Goal: Navigation & Orientation: Find specific page/section

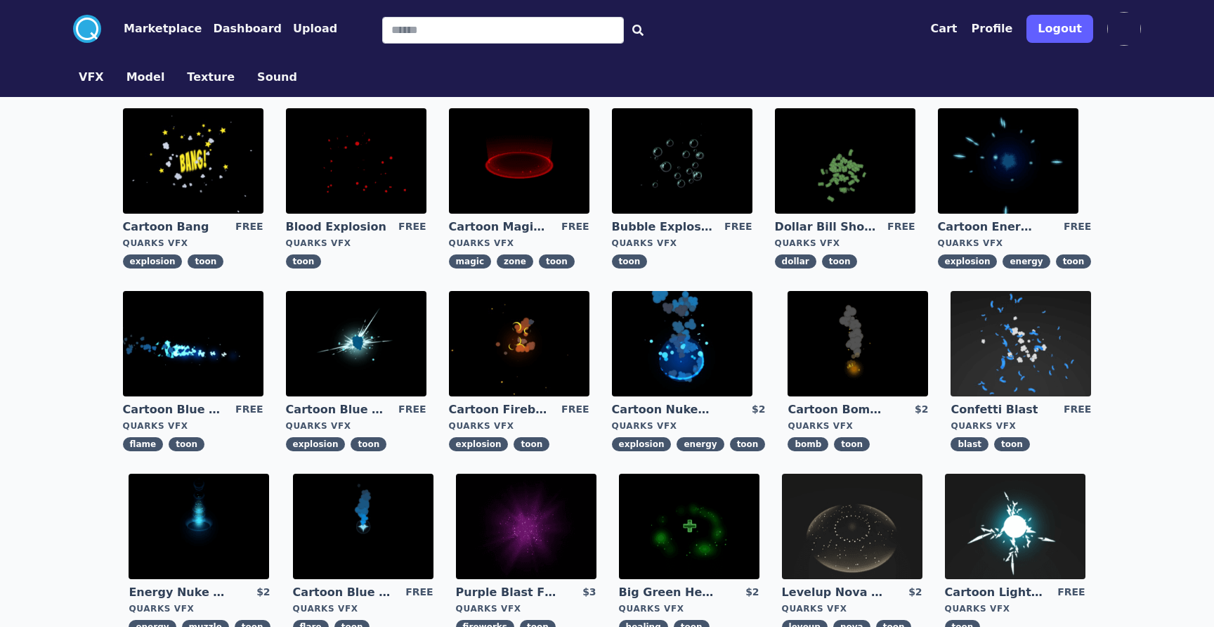
scroll to position [448, 0]
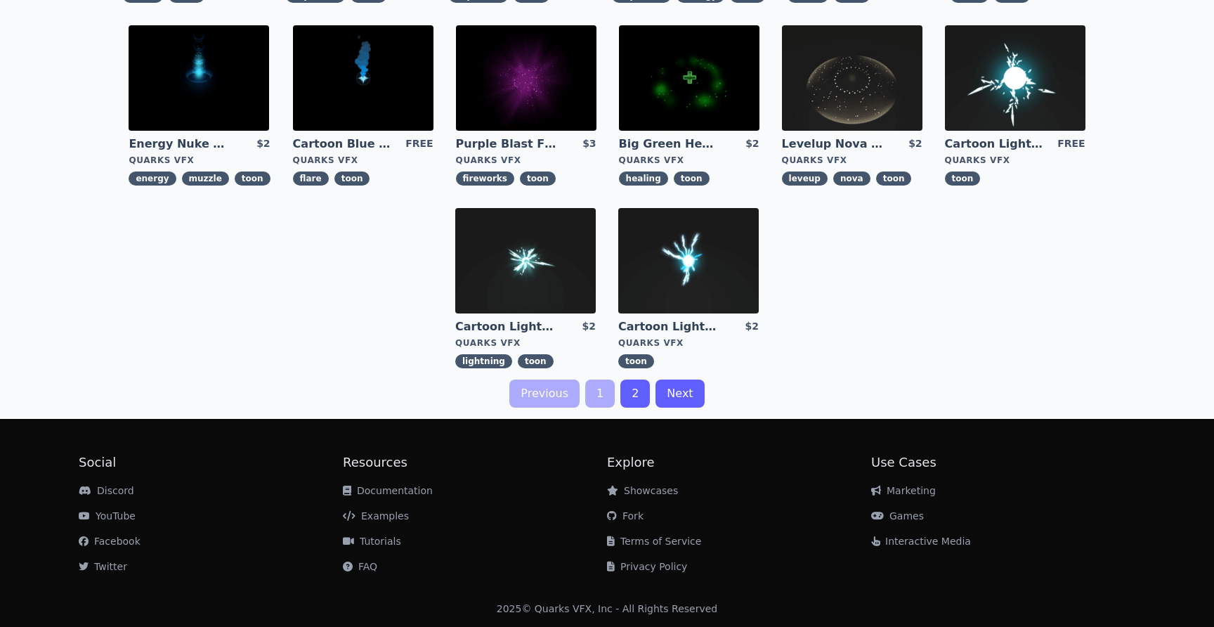
click at [646, 391] on link "2" at bounding box center [635, 393] width 30 height 28
click at [639, 394] on link "2" at bounding box center [635, 393] width 30 height 28
click at [616, 385] on div "Previous 1 2 Next" at bounding box center [606, 393] width 1079 height 28
click at [622, 388] on div "Cartoon Bang FREE Quarks VFX explosion toon Blood Explosion FREE Quarks VFX too…" at bounding box center [606, 28] width 1079 height 759
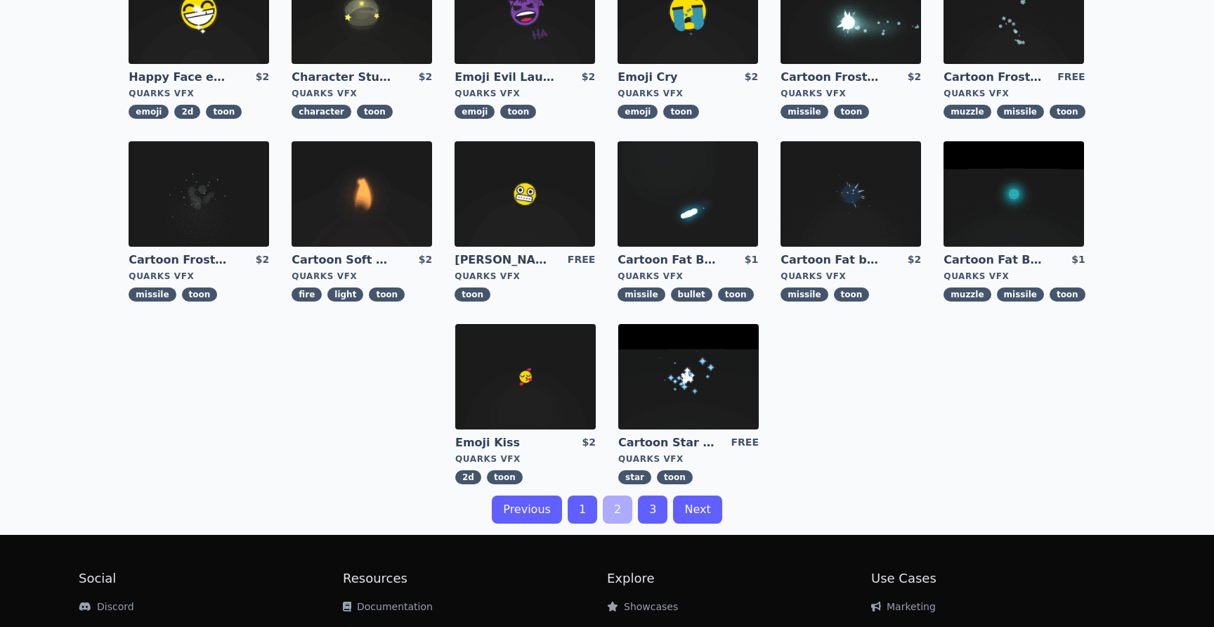
scroll to position [448, 0]
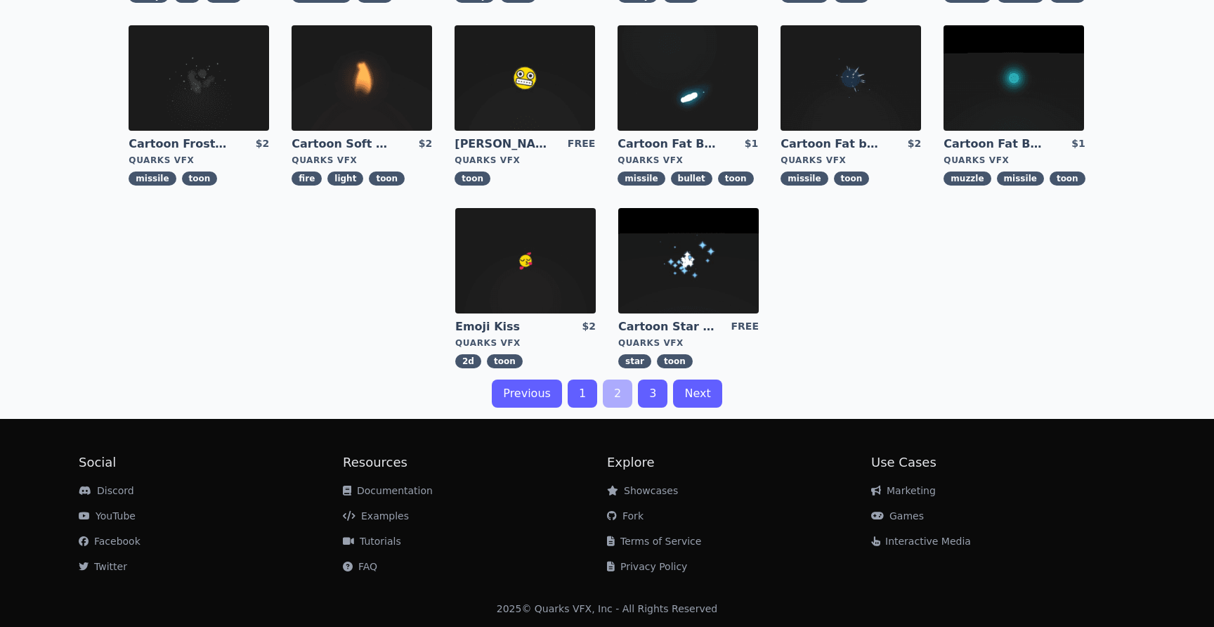
click at [644, 396] on link "3" at bounding box center [653, 393] width 30 height 28
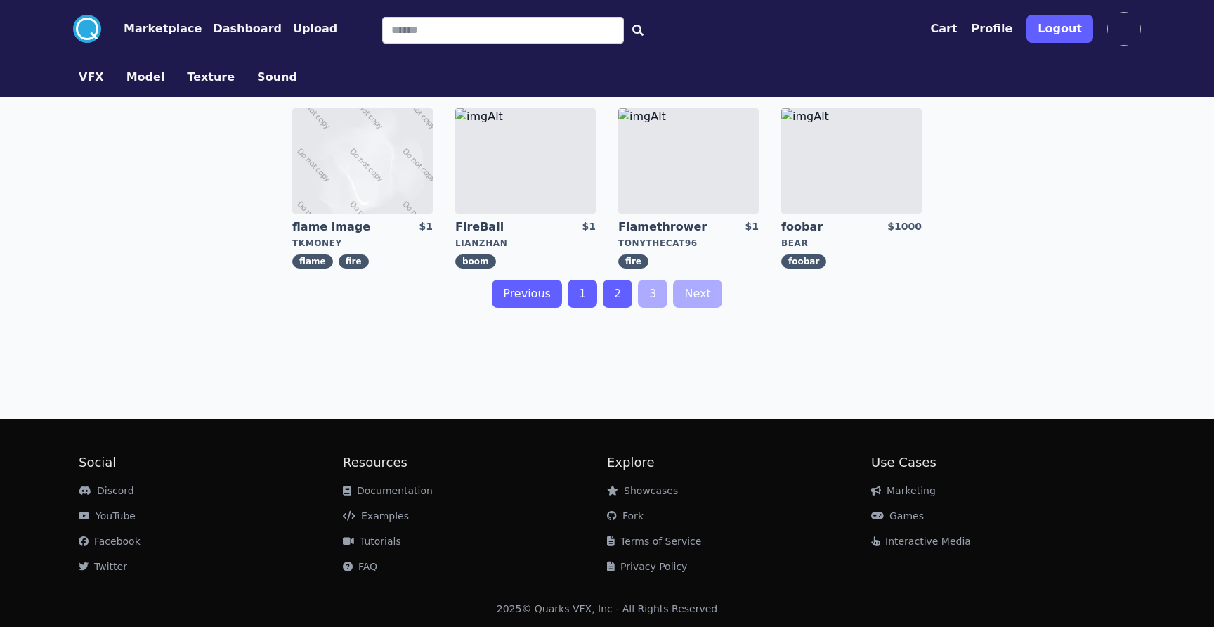
click at [901, 513] on link "Games" at bounding box center [897, 515] width 53 height 11
click at [365, 518] on link "Examples" at bounding box center [376, 515] width 66 height 11
